Goal: Information Seeking & Learning: Learn about a topic

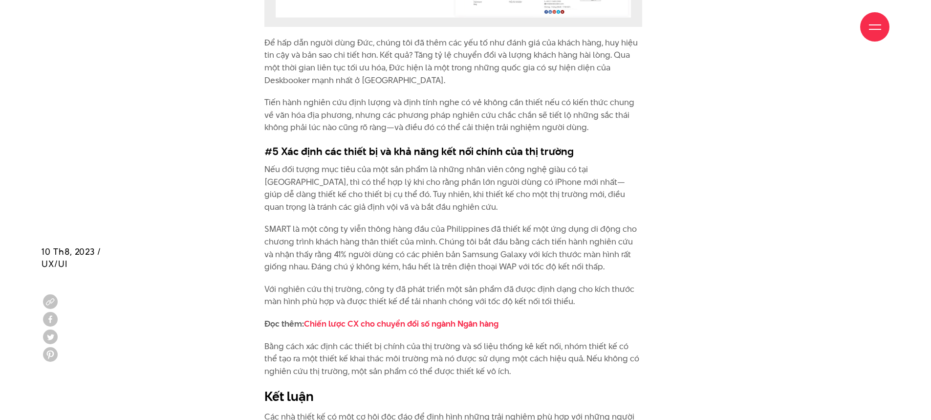
scroll to position [4109, 0]
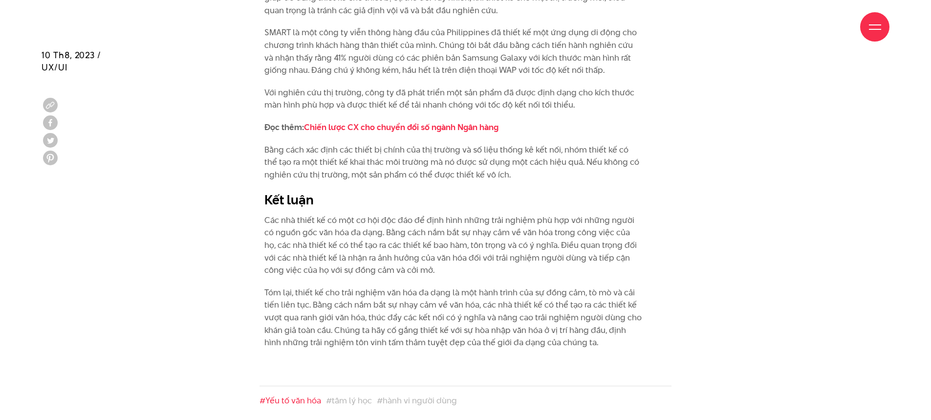
click at [310, 394] on link "#Yếu tố văn hóa" at bounding box center [291, 400] width 62 height 12
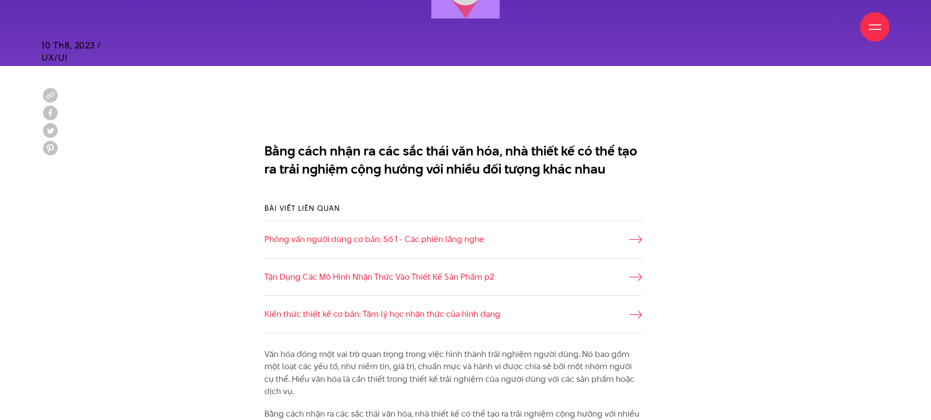
scroll to position [880, 0]
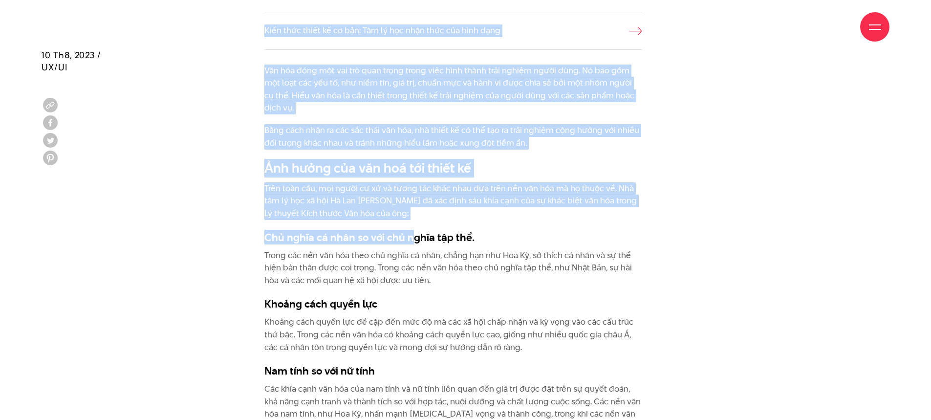
drag, startPoint x: 263, startPoint y: 59, endPoint x: 412, endPoint y: 238, distance: 232.3
drag, startPoint x: 264, startPoint y: 84, endPoint x: 264, endPoint y: 77, distance: 6.8
click at [264, 83] on p "Văn hóa đóng một vai trò quan trọng trong việc hình thành trải nghiệm người dùn…" at bounding box center [453, 90] width 378 height 50
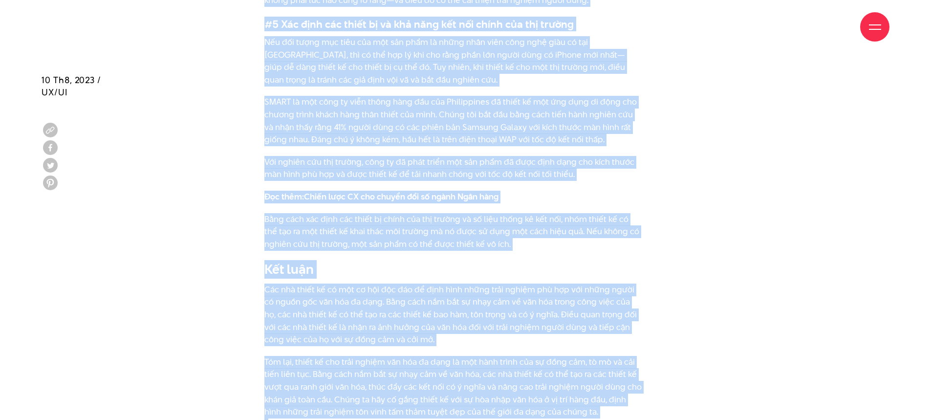
scroll to position [4129, 0]
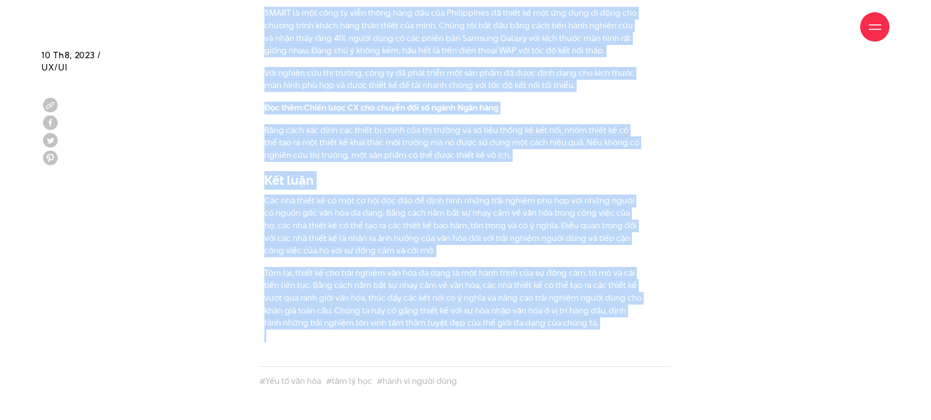
drag, startPoint x: 263, startPoint y: 64, endPoint x: 544, endPoint y: 276, distance: 351.9
copy div "Lor ips dolo sit ame con adip elits doeiu temp inci utlab etdo magnaa enima min…"
